Goal: Task Accomplishment & Management: Complete application form

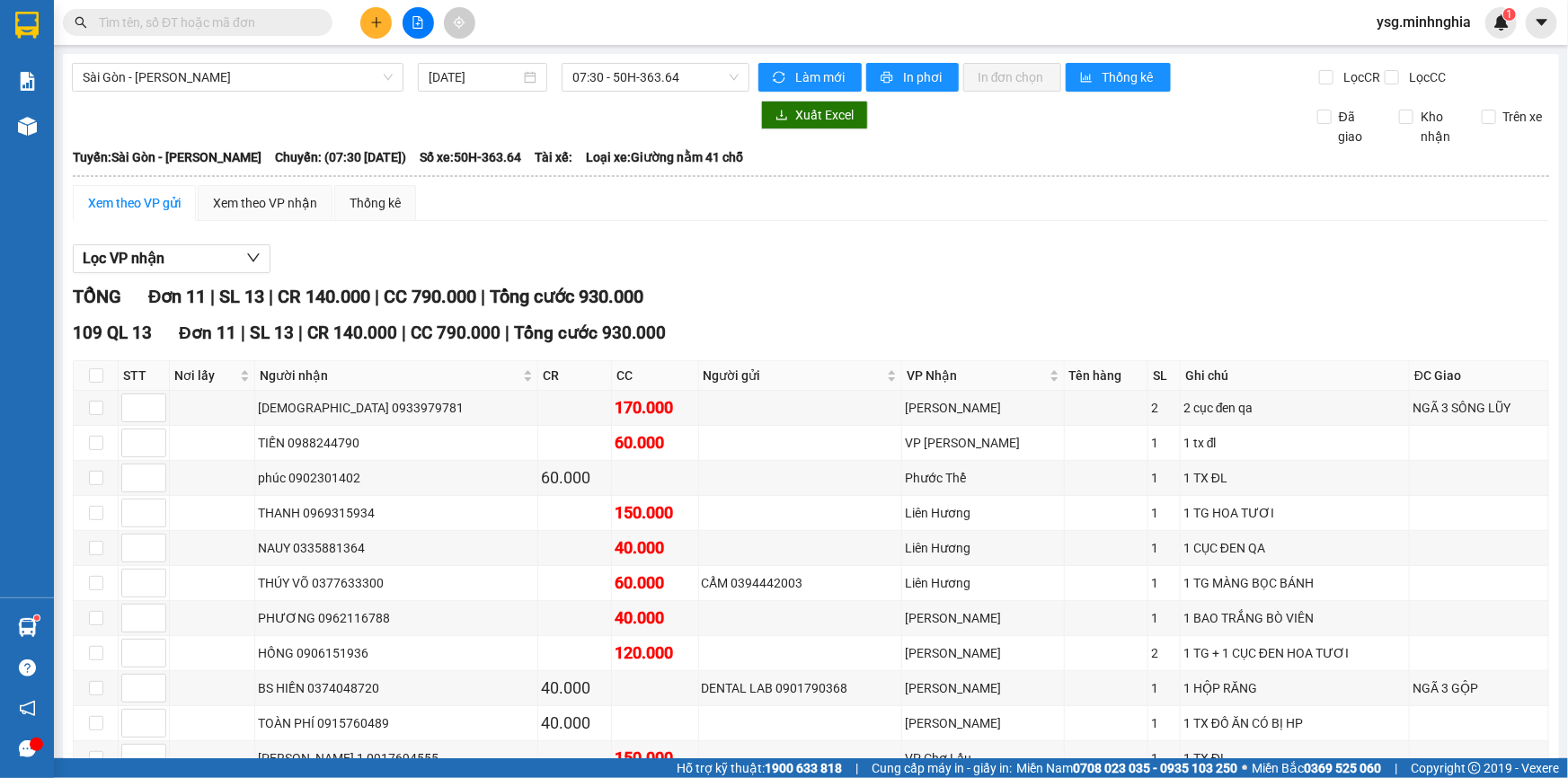
click at [277, 16] on input "text" at bounding box center [205, 22] width 212 height 19
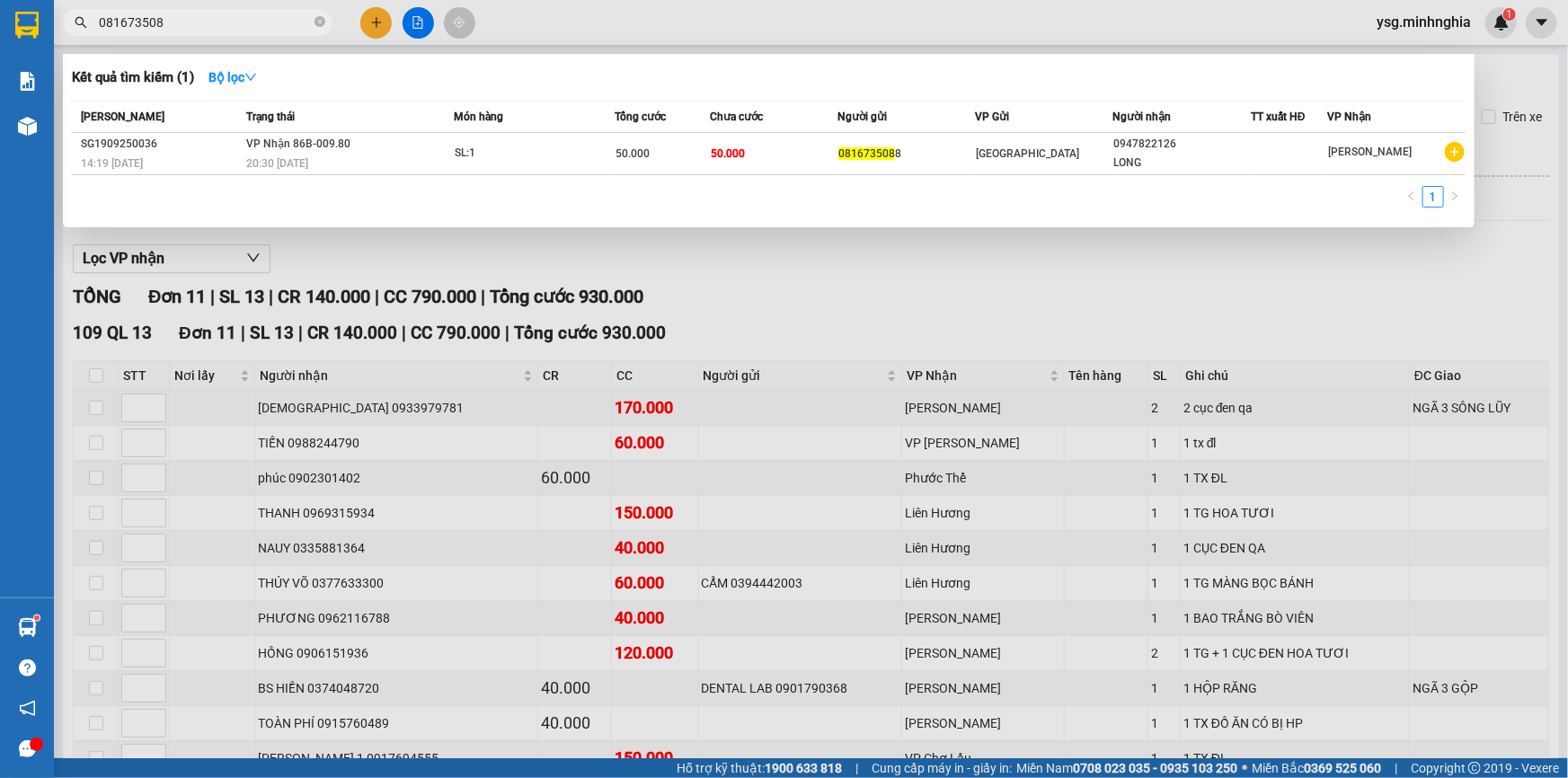
type input "0816735088"
click at [320, 22] on icon "close-circle" at bounding box center [319, 21] width 11 height 11
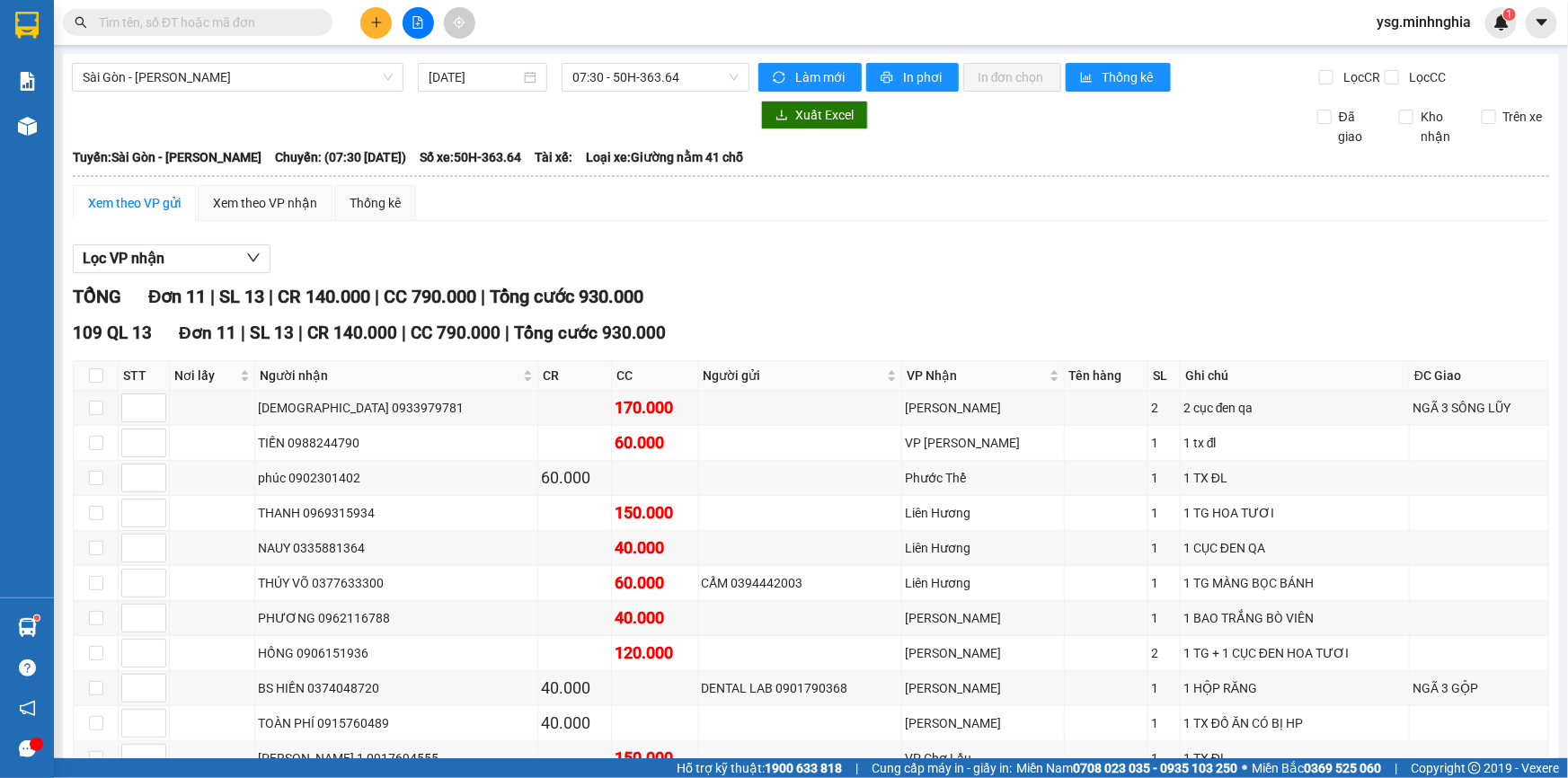
click at [267, 18] on input "text" at bounding box center [205, 22] width 212 height 19
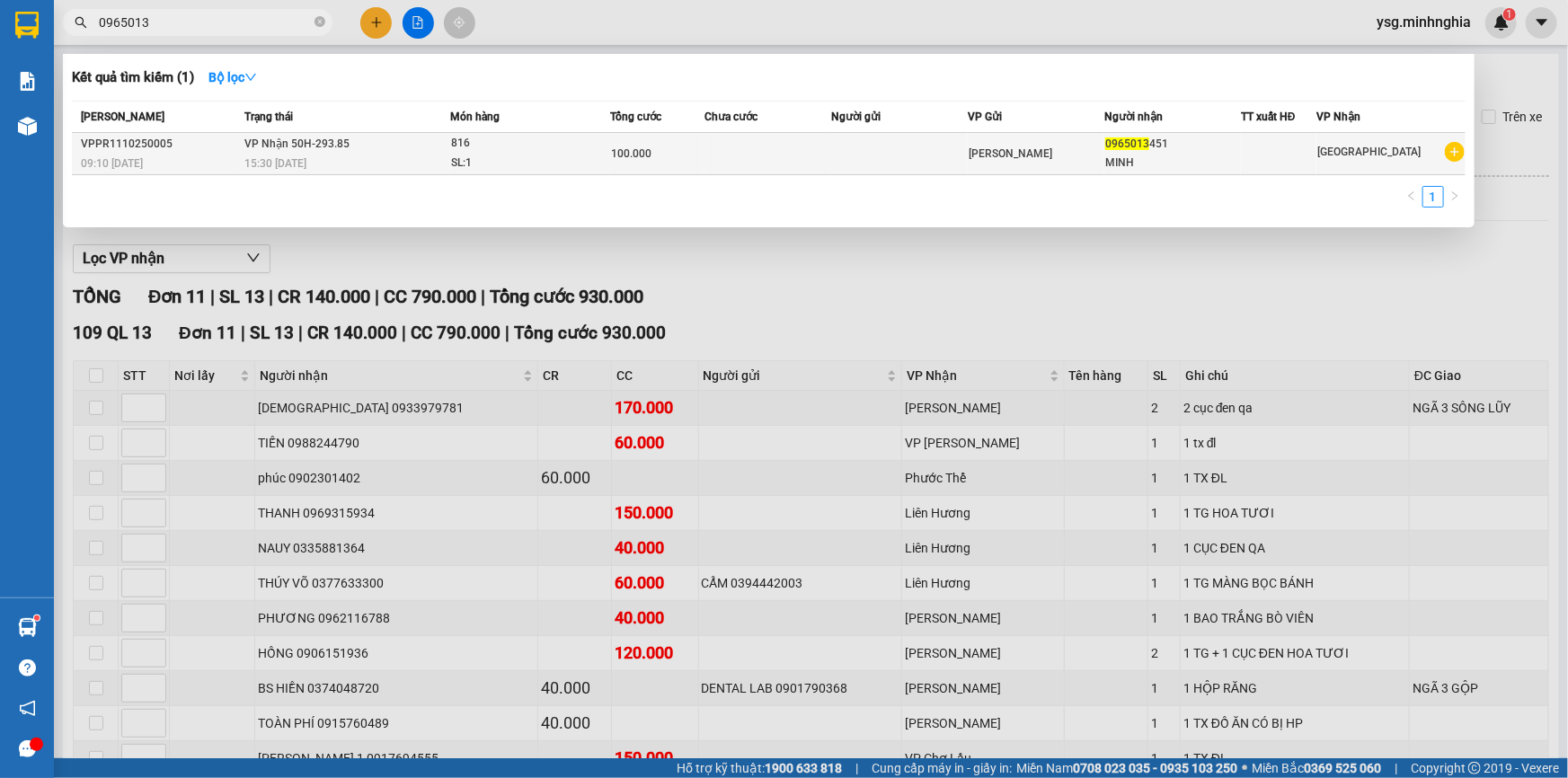
type input "0965013"
click at [395, 155] on div "15:30 [DATE]" at bounding box center [346, 163] width 205 height 19
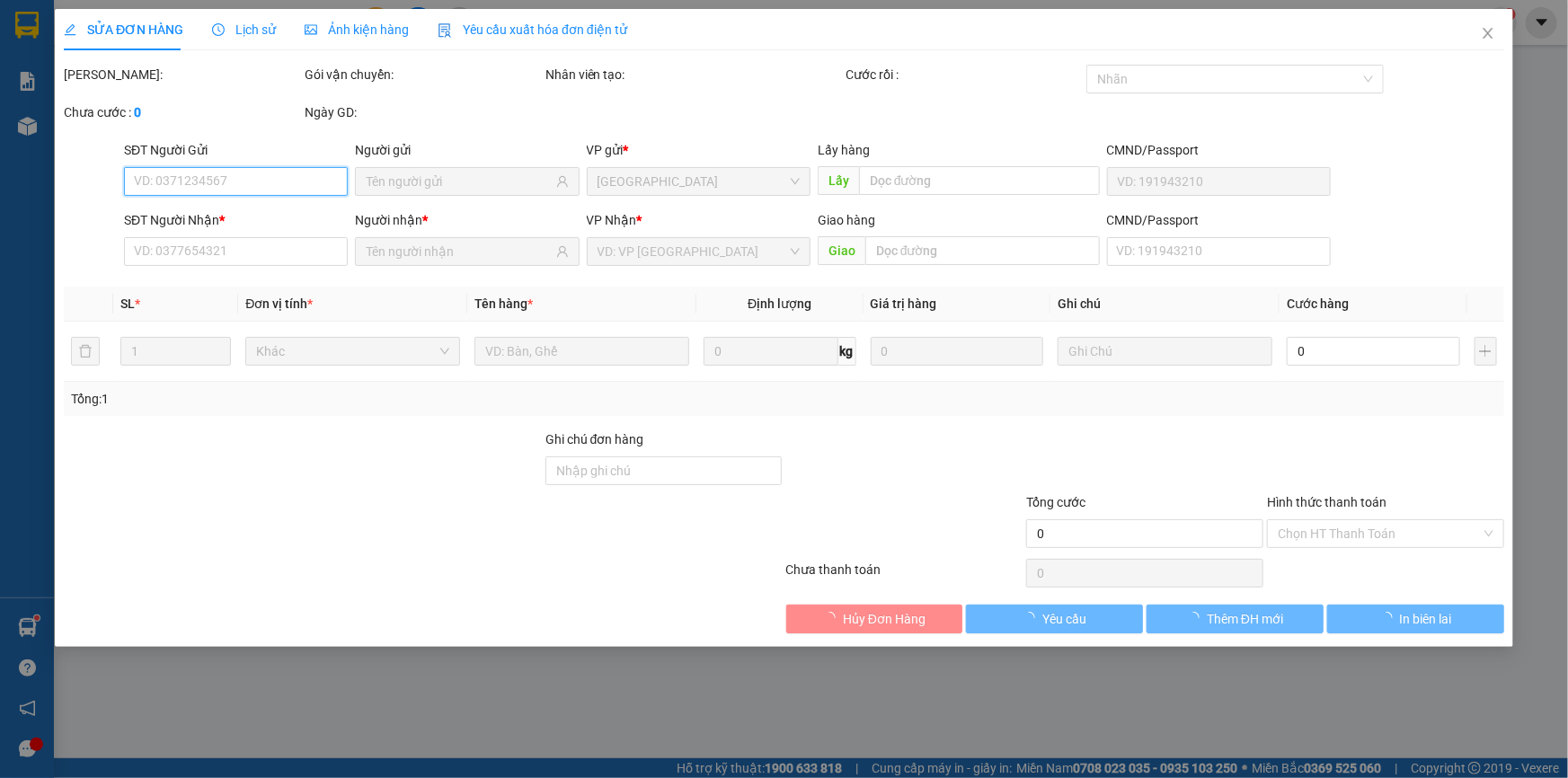
type input "0965013451"
type input "MINH"
type input "100.000"
